Goal: Complete application form: Complete application form

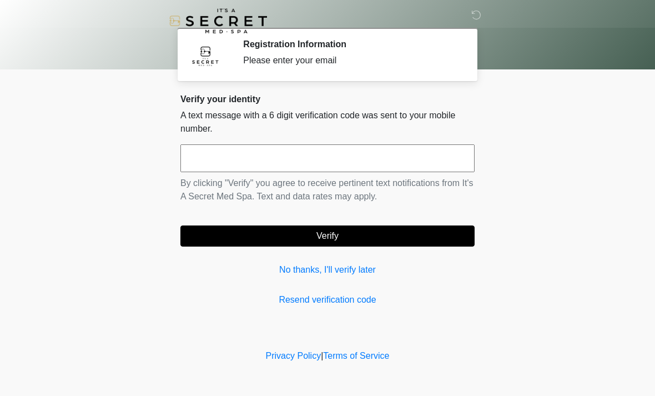
click at [279, 156] on input "text" at bounding box center [327, 158] width 294 height 28
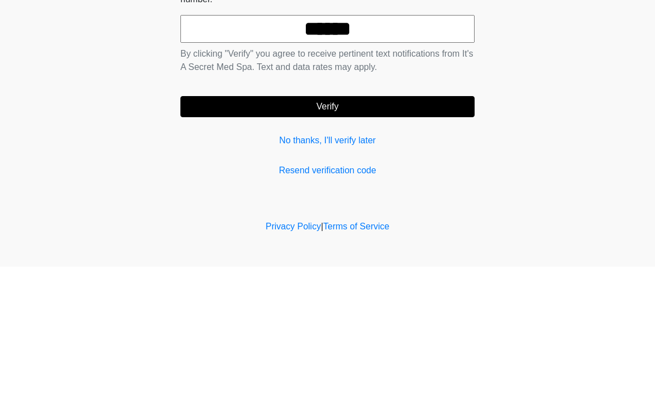
type input "******"
click at [447, 225] on button "Verify" at bounding box center [327, 235] width 294 height 21
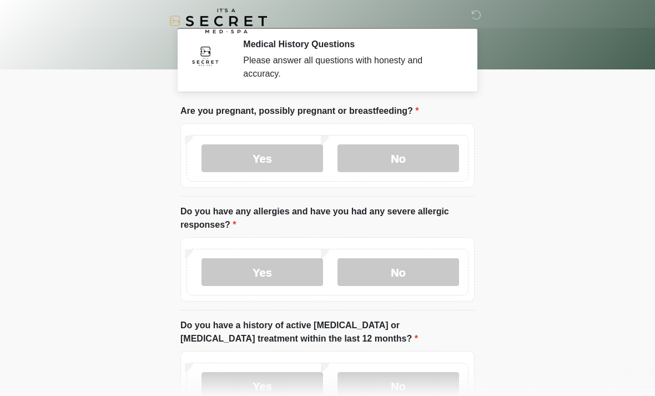
click at [419, 169] on label "No" at bounding box center [398, 158] width 122 height 28
click at [406, 275] on label "No" at bounding box center [398, 272] width 122 height 28
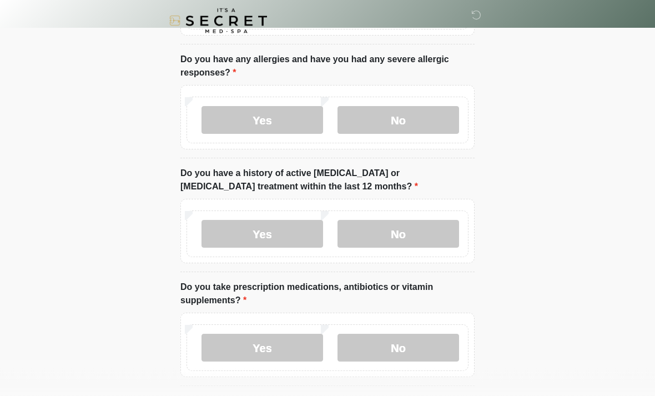
scroll to position [153, 0]
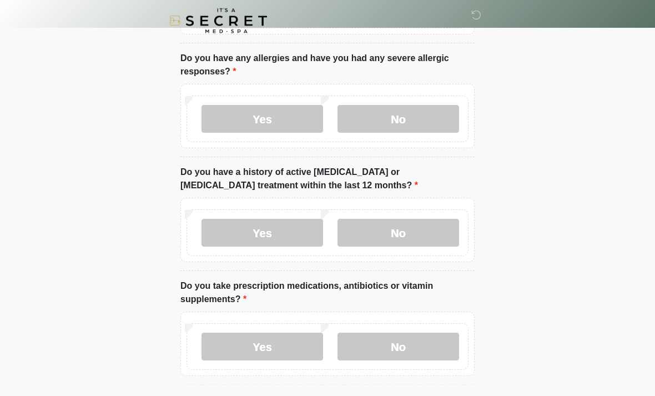
click at [380, 230] on label "No" at bounding box center [398, 233] width 122 height 28
click at [224, 350] on label "Yes" at bounding box center [262, 346] width 122 height 28
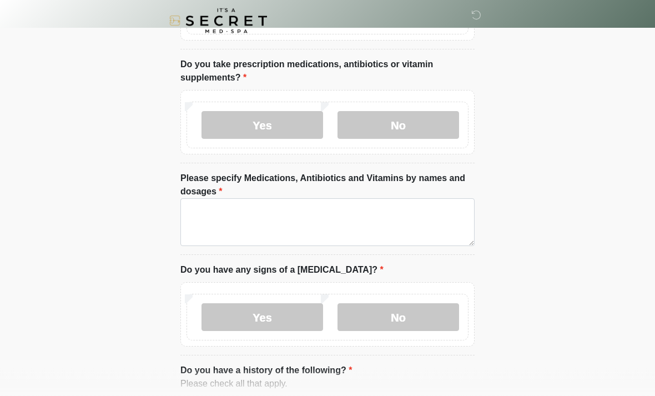
scroll to position [376, 0]
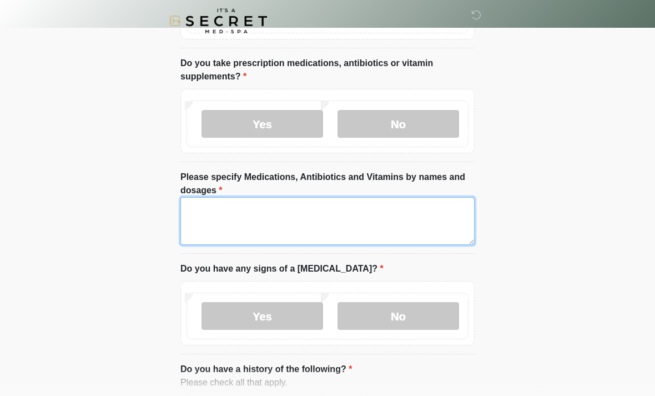
click at [221, 236] on textarea "Please specify Medications, Antibiotics and Vitamins by names and dosages" at bounding box center [327, 221] width 294 height 48
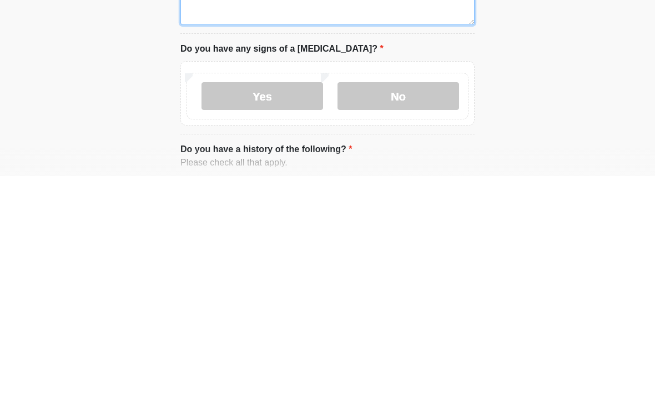
type textarea "**********"
click at [423, 302] on label "No" at bounding box center [398, 316] width 122 height 28
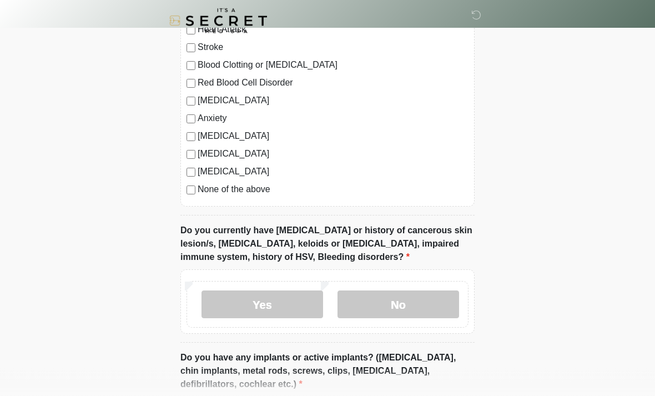
scroll to position [795, 0]
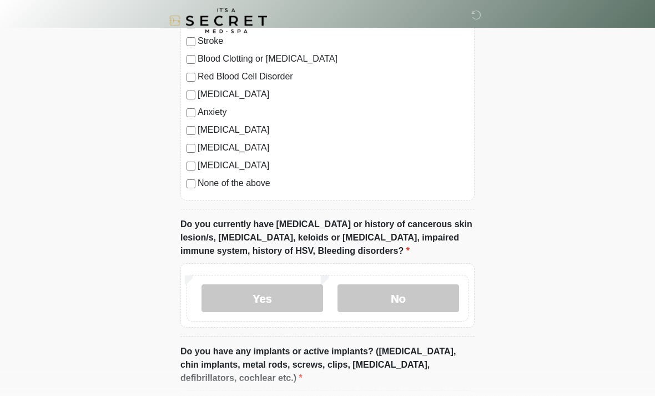
click at [248, 177] on label "None of the above" at bounding box center [333, 183] width 271 height 13
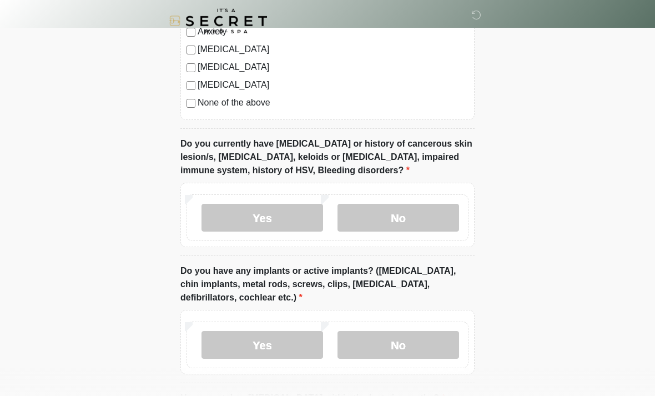
scroll to position [878, 0]
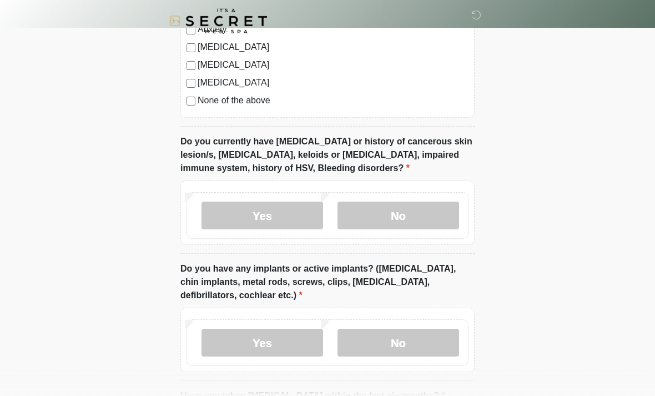
click at [424, 201] on label "No" at bounding box center [398, 215] width 122 height 28
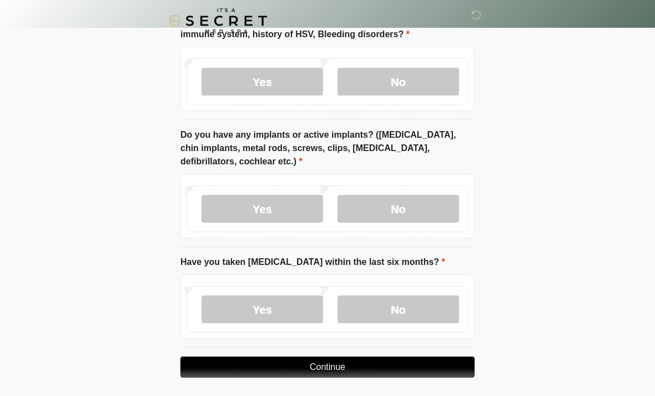
scroll to position [1011, 0]
click at [400, 202] on label "No" at bounding box center [398, 209] width 122 height 28
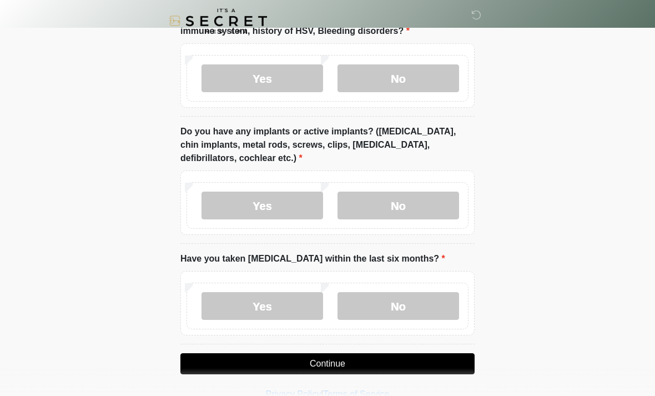
click at [423, 306] on label "No" at bounding box center [398, 306] width 122 height 28
click at [198, 358] on button "Continue" at bounding box center [327, 363] width 294 height 21
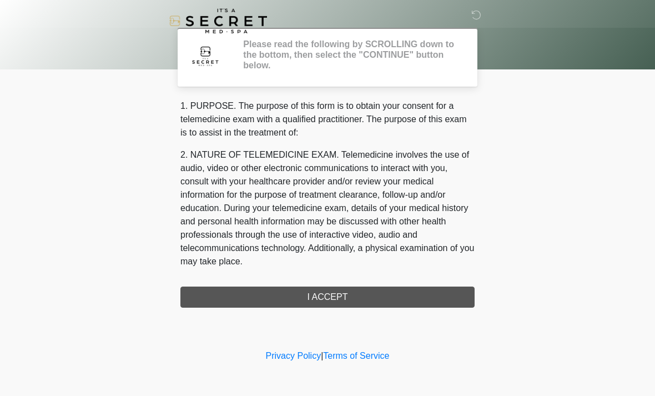
scroll to position [0, 0]
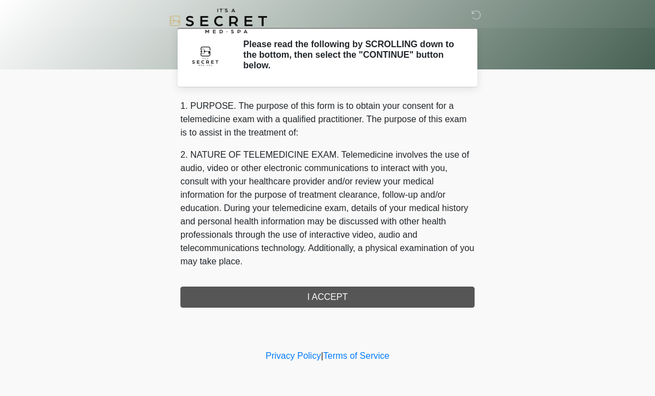
click at [219, 307] on div "‎ ‎ Please read the following by SCROLLING down to the bottom, then select the …" at bounding box center [327, 173] width 333 height 325
click at [221, 292] on div "1. PURPOSE. The purpose of this form is to obtain your consent for a telemedici…" at bounding box center [327, 203] width 294 height 208
click at [227, 301] on div "1. PURPOSE. The purpose of this form is to obtain your consent for a telemedici…" at bounding box center [327, 203] width 294 height 208
click at [236, 297] on div "1. PURPOSE. The purpose of this form is to obtain your consent for a telemedici…" at bounding box center [327, 203] width 294 height 208
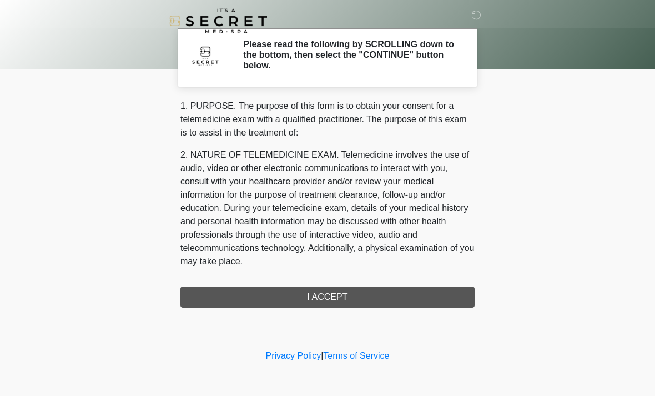
click at [315, 299] on div "1. PURPOSE. The purpose of this form is to obtain your consent for a telemedici…" at bounding box center [327, 203] width 294 height 208
click at [310, 297] on div "1. PURPOSE. The purpose of this form is to obtain your consent for a telemedici…" at bounding box center [327, 203] width 294 height 208
click at [313, 294] on div "1. PURPOSE. The purpose of this form is to obtain your consent for a telemedici…" at bounding box center [327, 203] width 294 height 208
click at [312, 294] on div "1. PURPOSE. The purpose of this form is to obtain your consent for a telemedici…" at bounding box center [327, 203] width 294 height 208
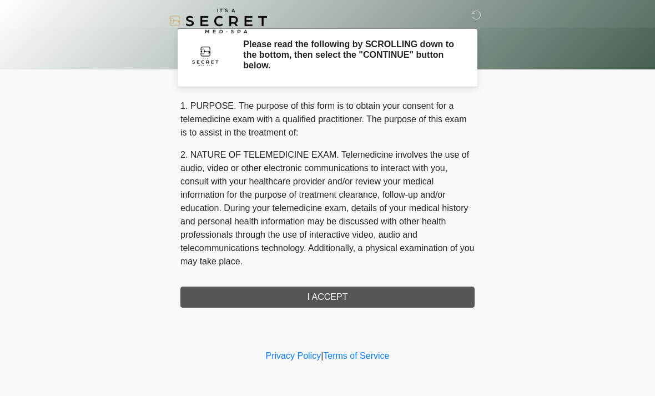
click at [364, 304] on div "1. PURPOSE. The purpose of this form is to obtain your consent for a telemedici…" at bounding box center [327, 203] width 294 height 208
click at [317, 291] on div "1. PURPOSE. The purpose of this form is to obtain your consent for a telemedici…" at bounding box center [327, 203] width 294 height 208
click at [317, 290] on div "1. PURPOSE. The purpose of this form is to obtain your consent for a telemedici…" at bounding box center [327, 203] width 294 height 208
click at [321, 292] on div "1. PURPOSE. The purpose of this form is to obtain your consent for a telemedici…" at bounding box center [327, 203] width 294 height 208
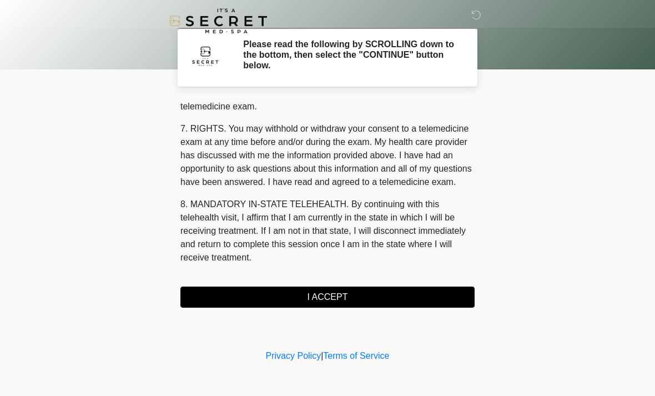
click at [312, 297] on button "I ACCEPT" at bounding box center [327, 296] width 294 height 21
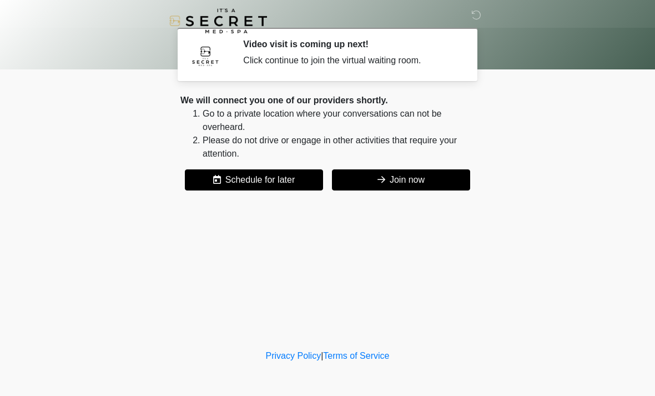
click at [404, 177] on button "Join now" at bounding box center [401, 179] width 138 height 21
